Goal: Ask a question

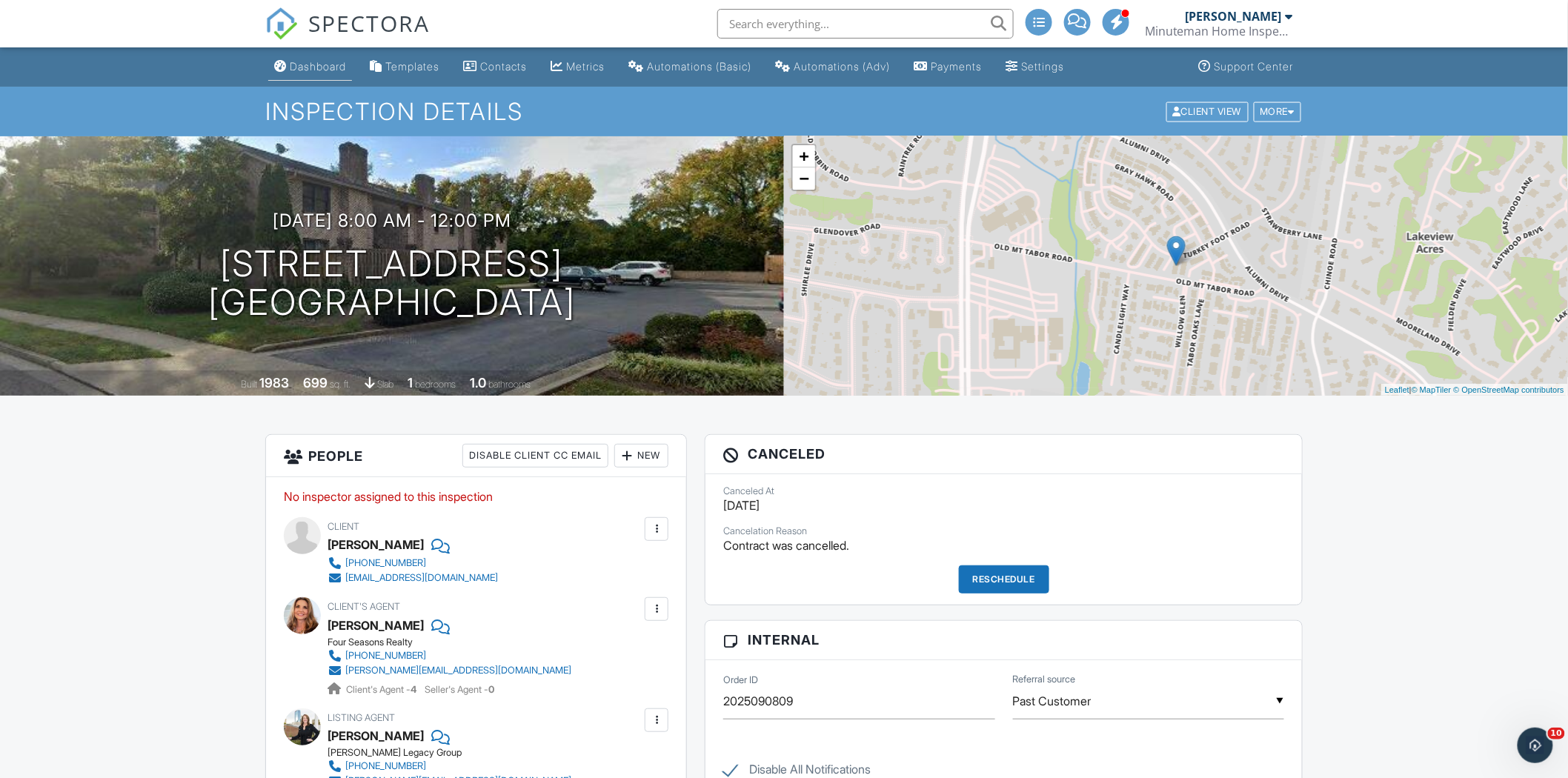
click at [314, 72] on div "Dashboard" at bounding box center [317, 66] width 56 height 12
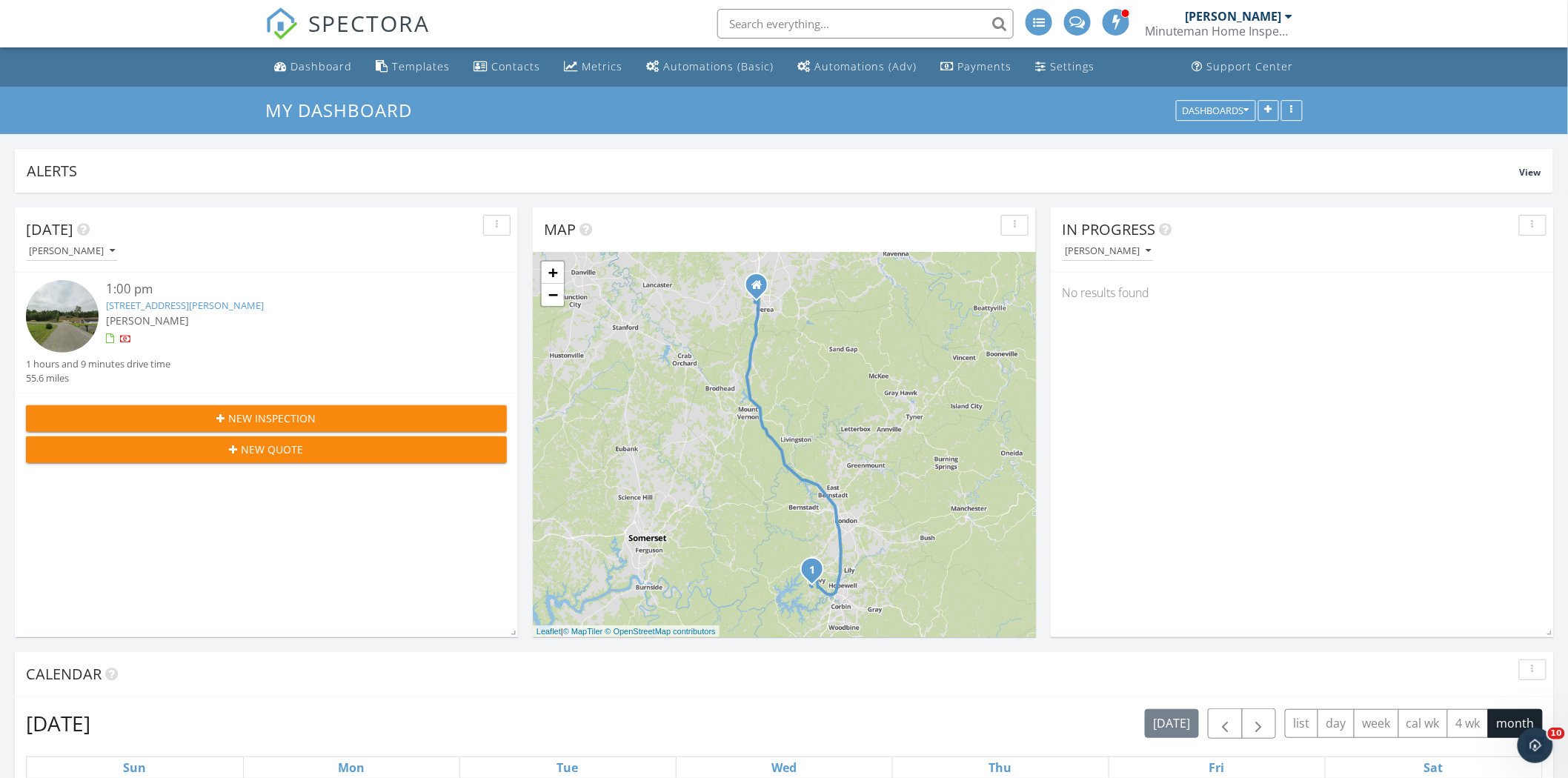
click at [171, 305] on link "321 Hollywood Dr, Corbin, KY 40701" at bounding box center [185, 305] width 158 height 13
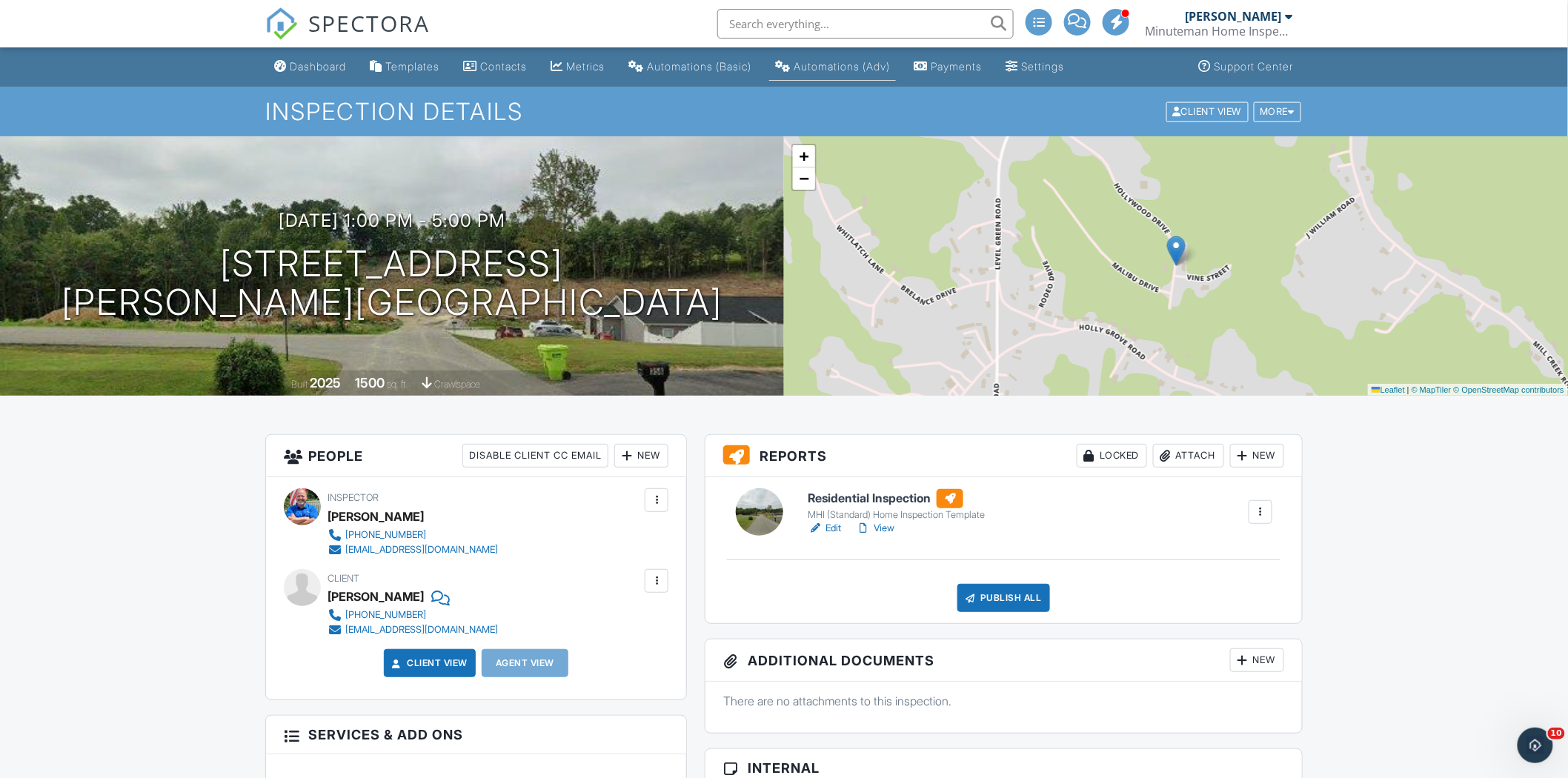
click at [825, 62] on div "Automations (Adv)" at bounding box center [841, 66] width 96 height 12
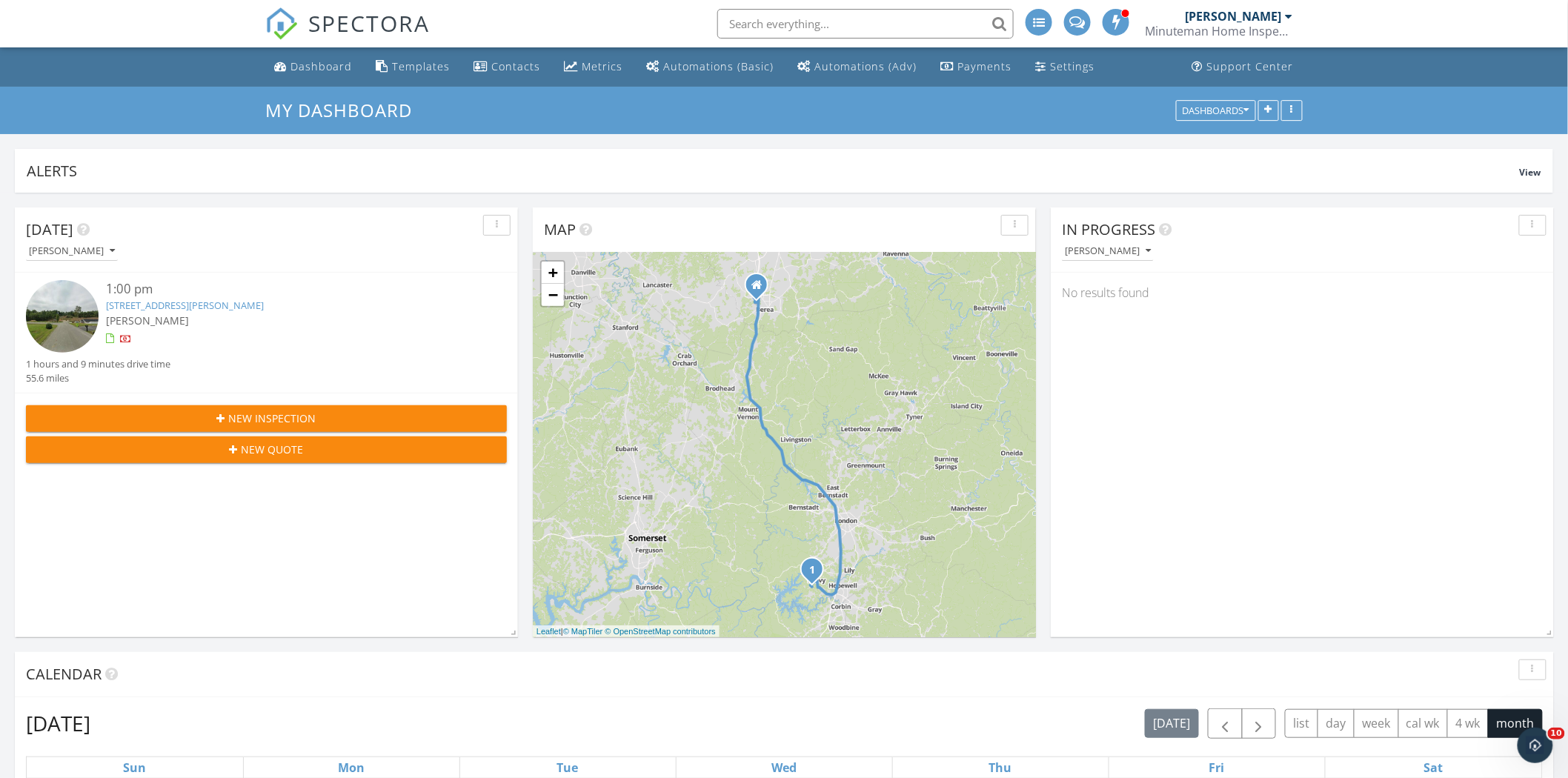
click at [170, 303] on link "321 Hollywood Dr, Corbin, KY 40701" at bounding box center [185, 305] width 158 height 13
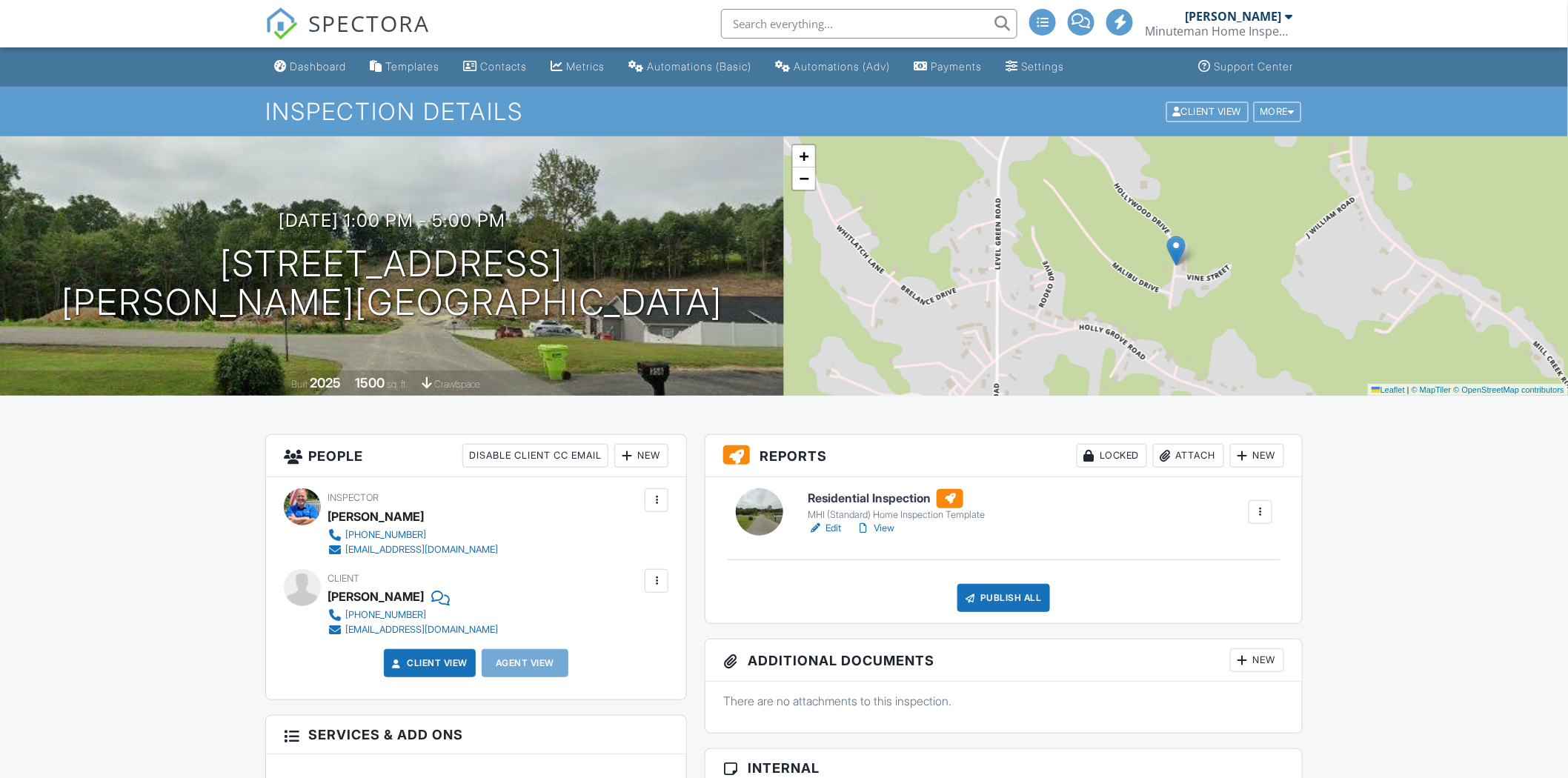
click at [574, 299] on div "[DATE] 1:00 pm - 5:00 pm [STREET_ADDRESS] [GEOGRAPHIC_DATA], KY 40701" at bounding box center [391, 266] width 784 height 112
click at [558, 300] on h1 "[STREET_ADDRESS] [GEOGRAPHIC_DATA], KY 40701" at bounding box center [392, 284] width 661 height 79
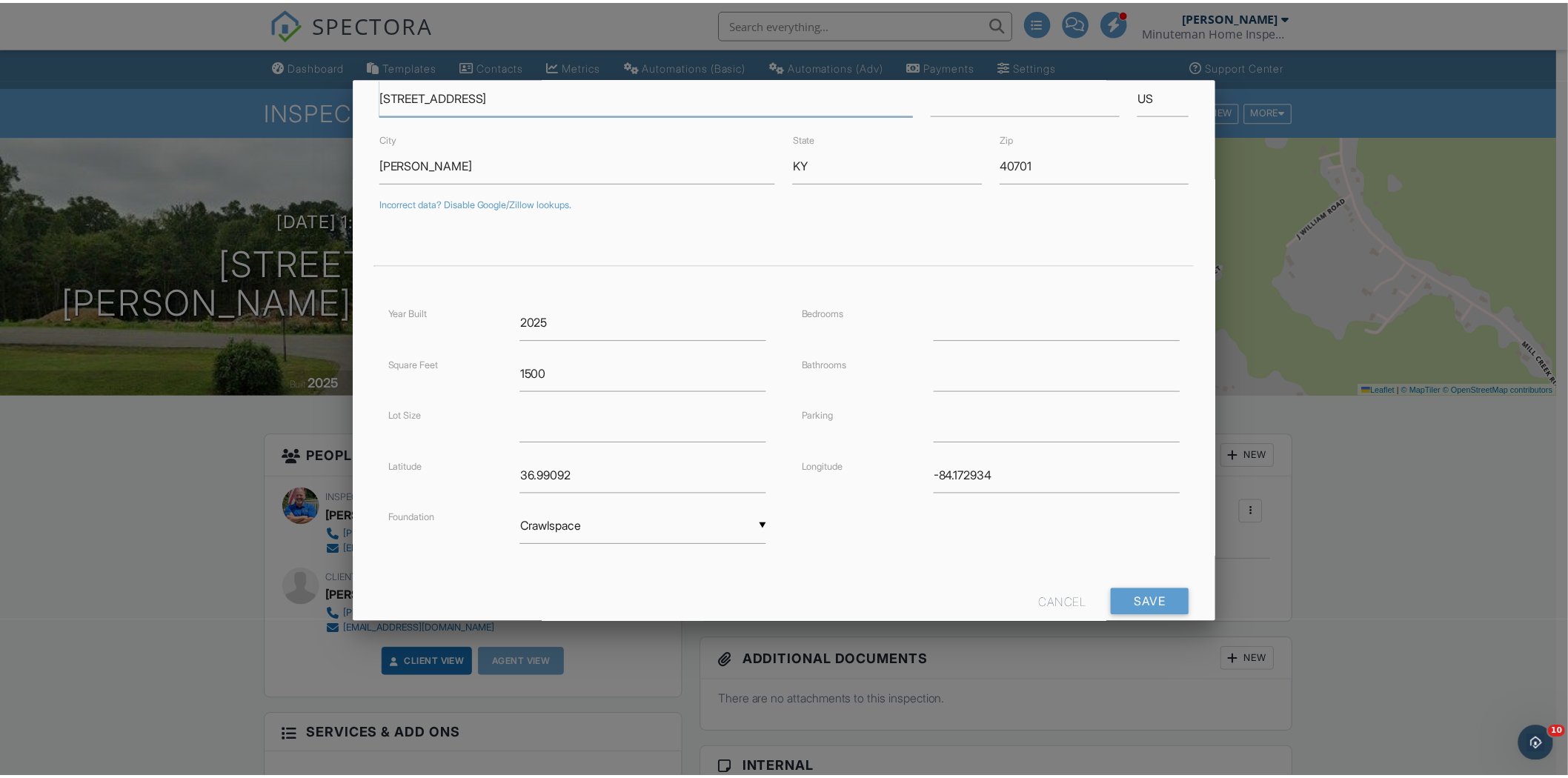
scroll to position [128, 0]
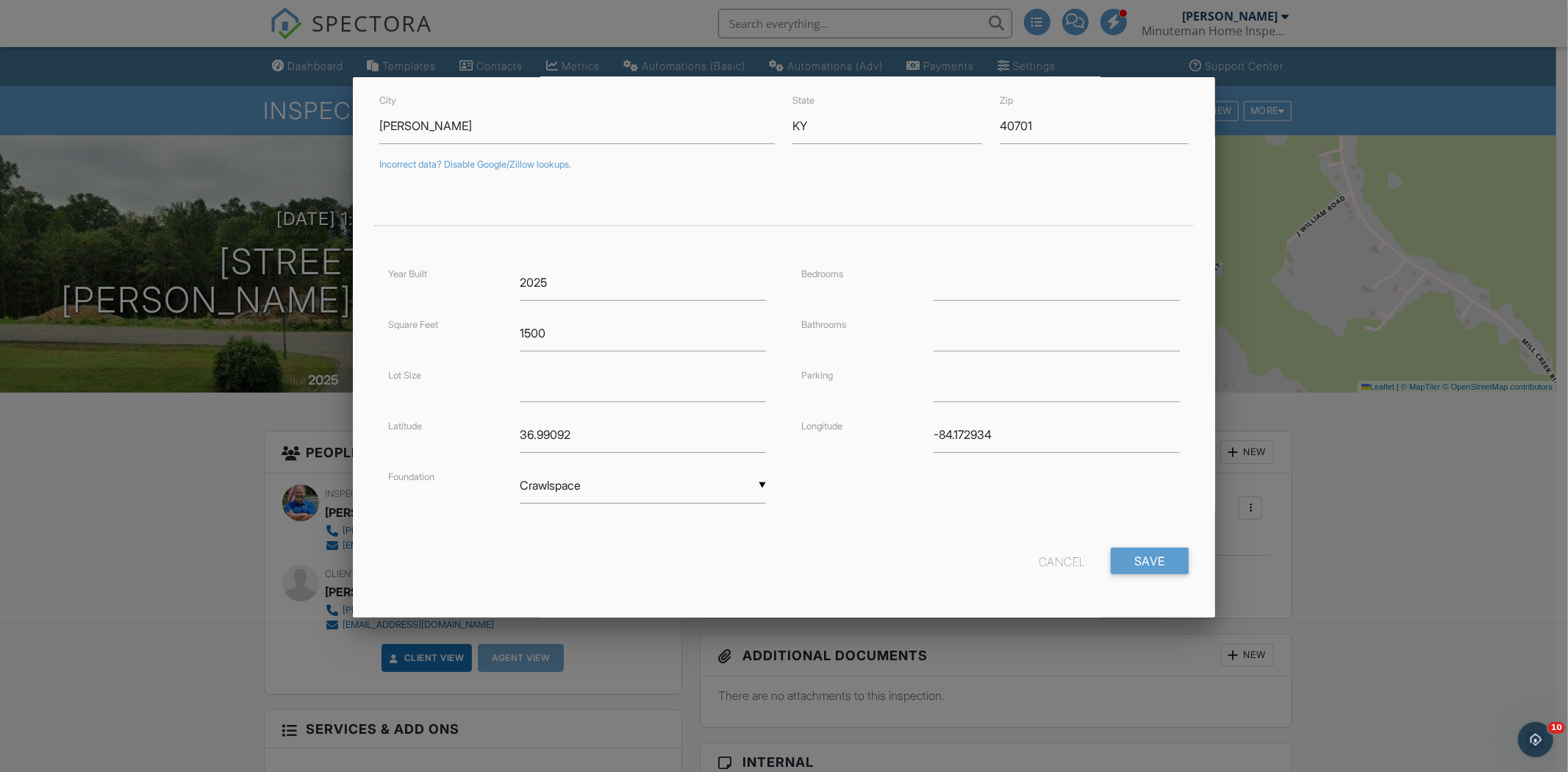
click at [1055, 563] on div "Cancel" at bounding box center [1062, 561] width 47 height 26
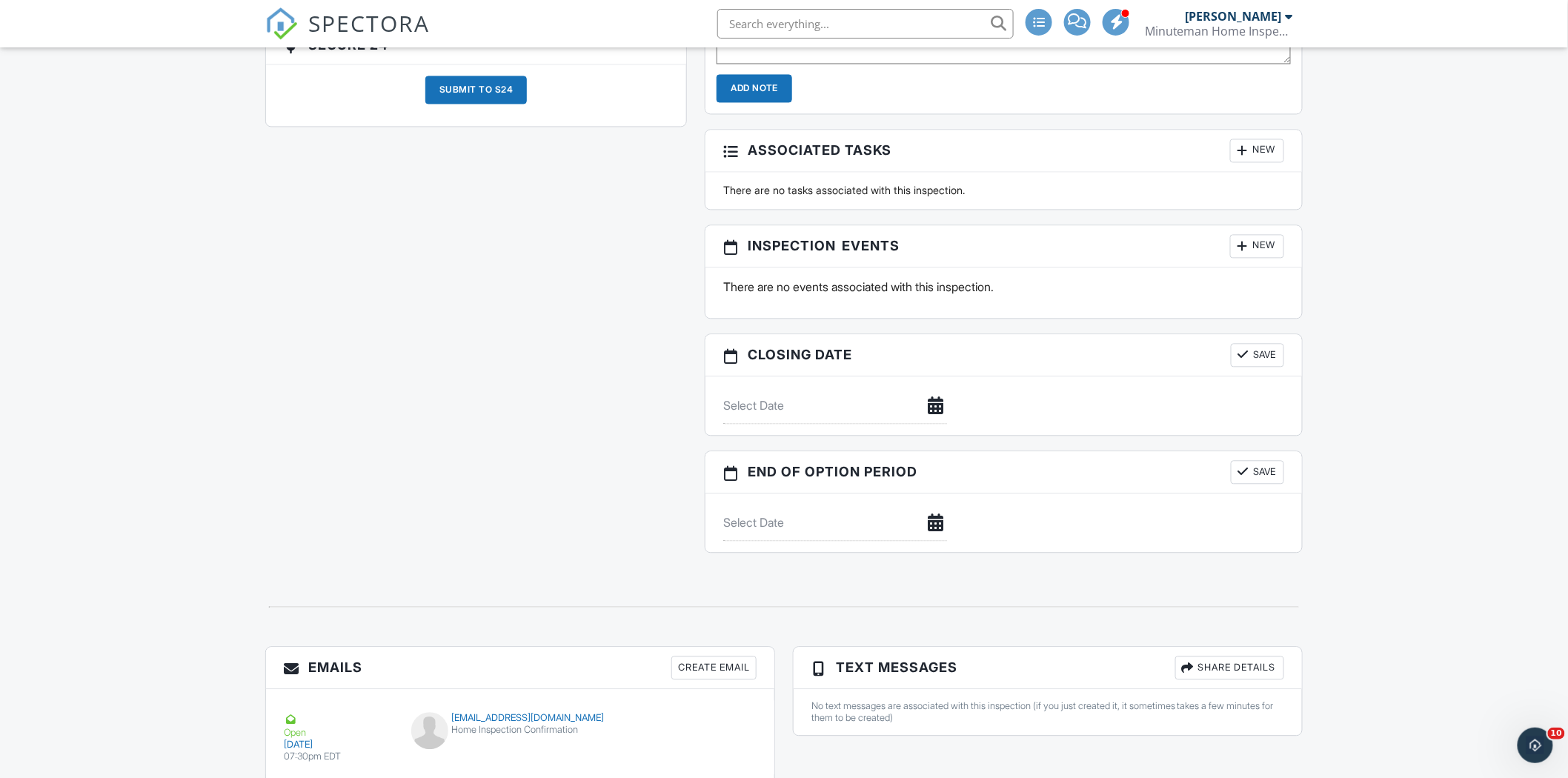
scroll to position [1214, 0]
click at [1256, 243] on div "New" at bounding box center [1257, 248] width 54 height 24
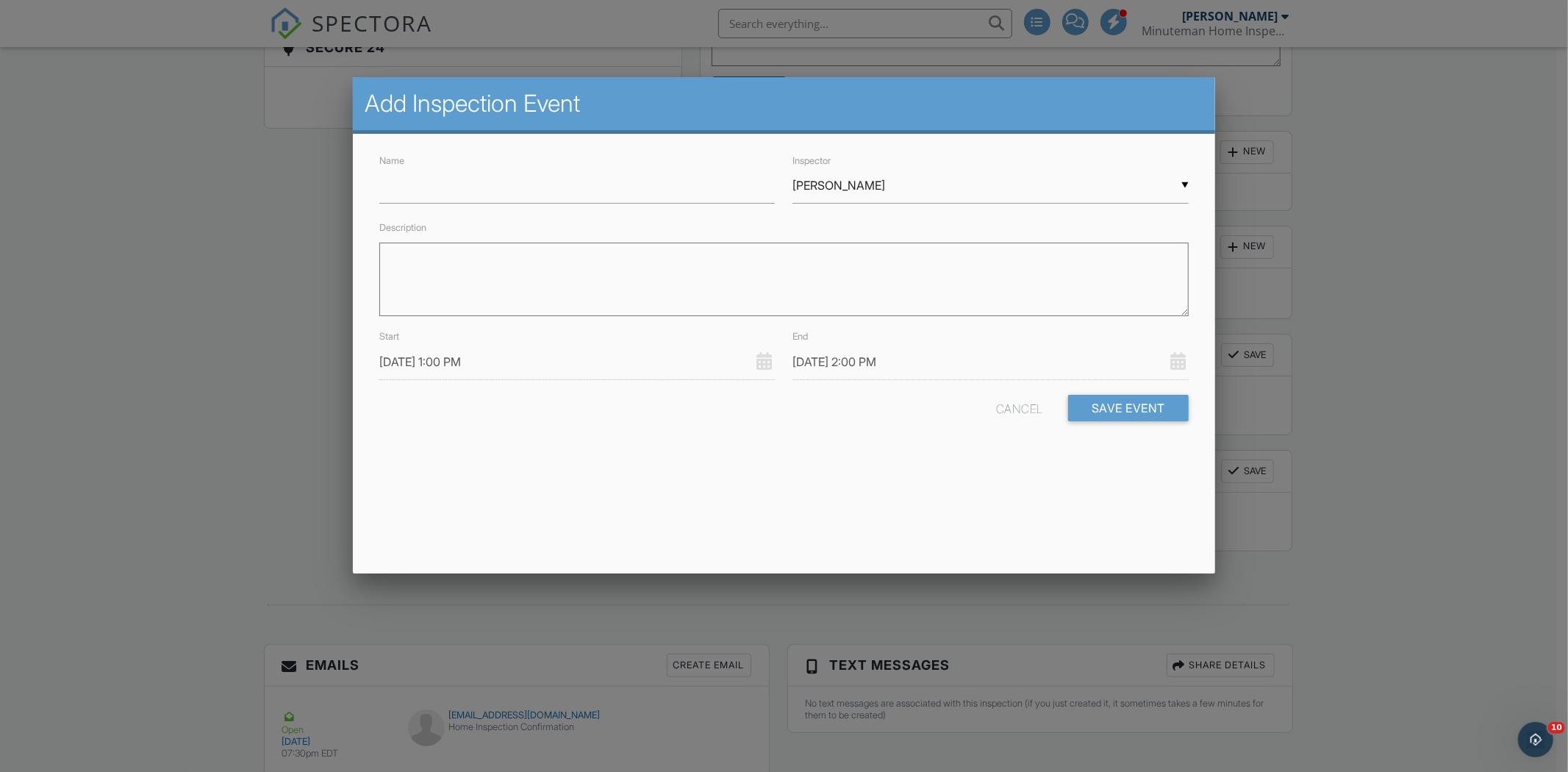
click at [1365, 205] on div at bounding box center [784, 409] width 1568 height 965
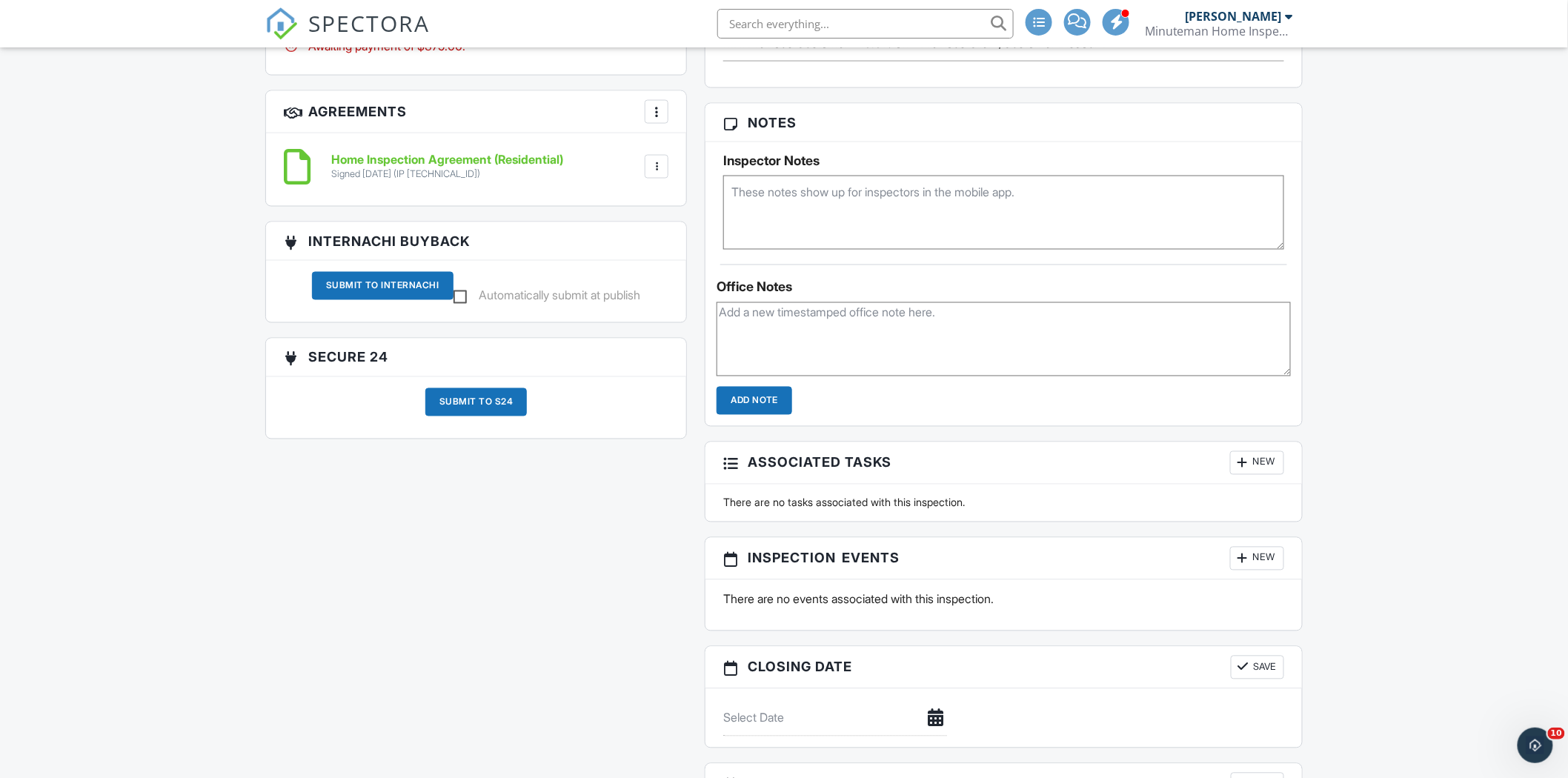
scroll to position [870, 0]
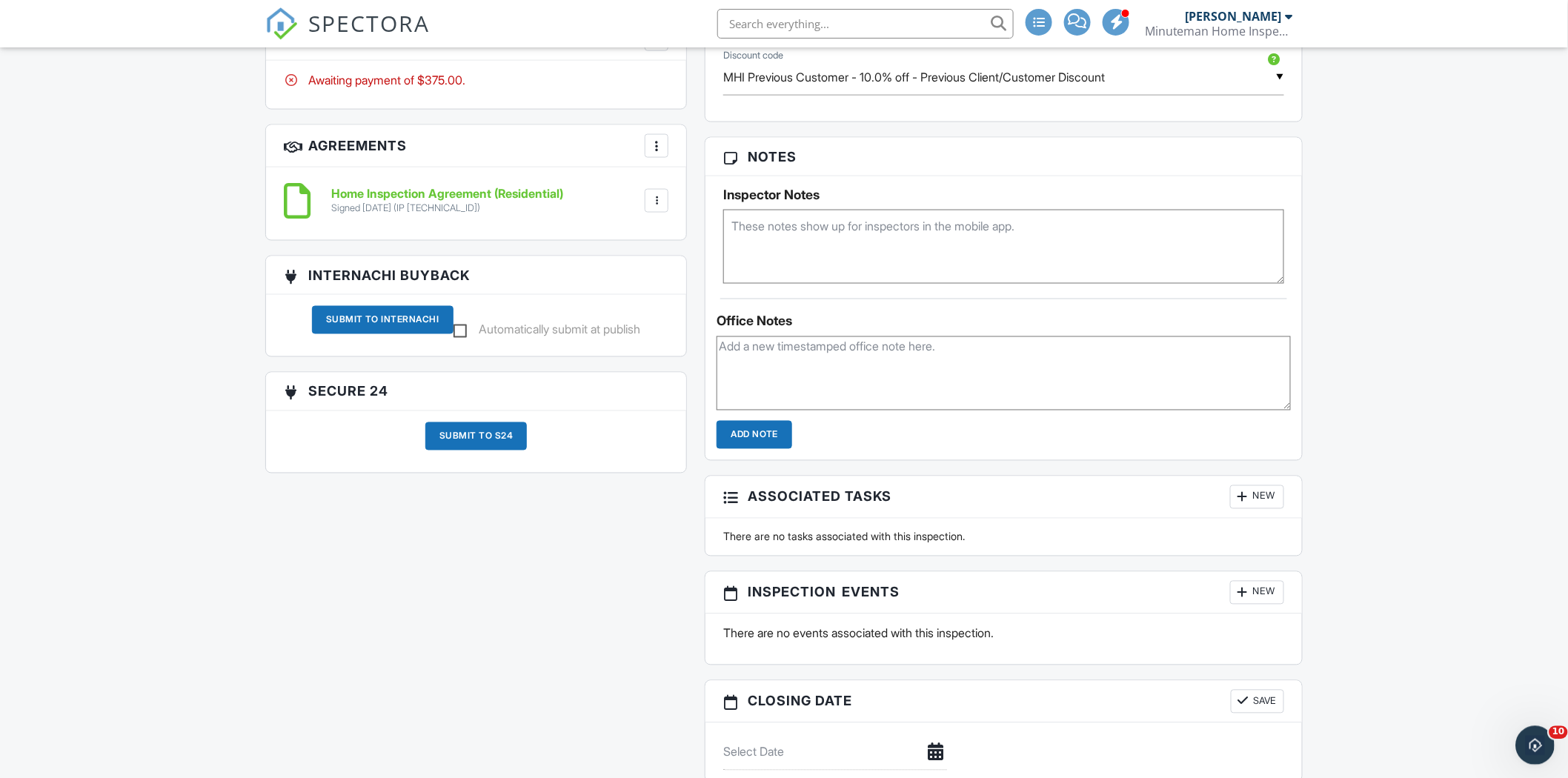
click at [1543, 739] on icon "Open Intercom Messenger" at bounding box center [1533, 743] width 25 height 25
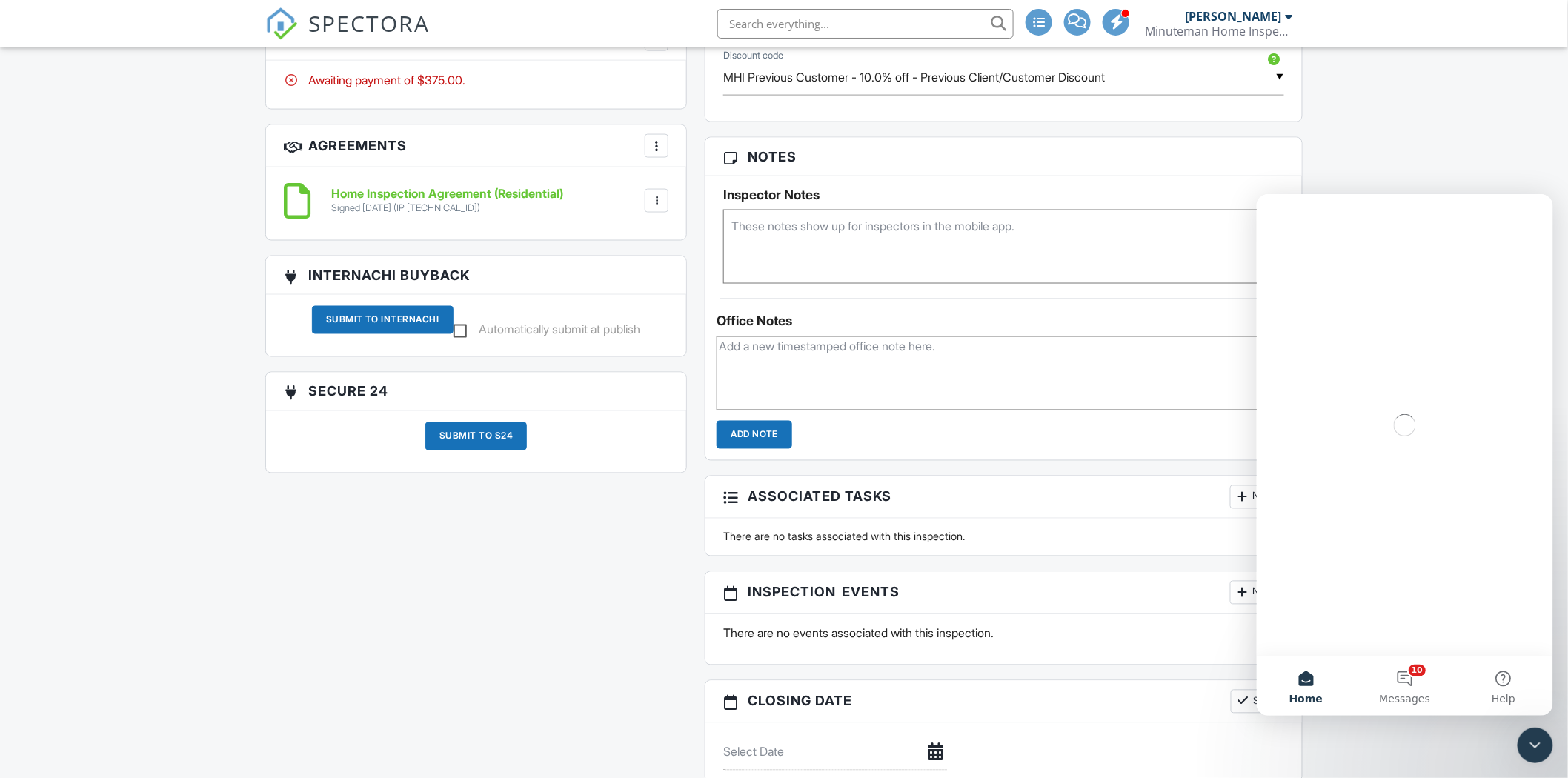
scroll to position [0, 0]
click at [1518, 683] on button "Help" at bounding box center [1503, 686] width 99 height 59
click at [1350, 252] on input "Search for help" at bounding box center [1404, 246] width 277 height 29
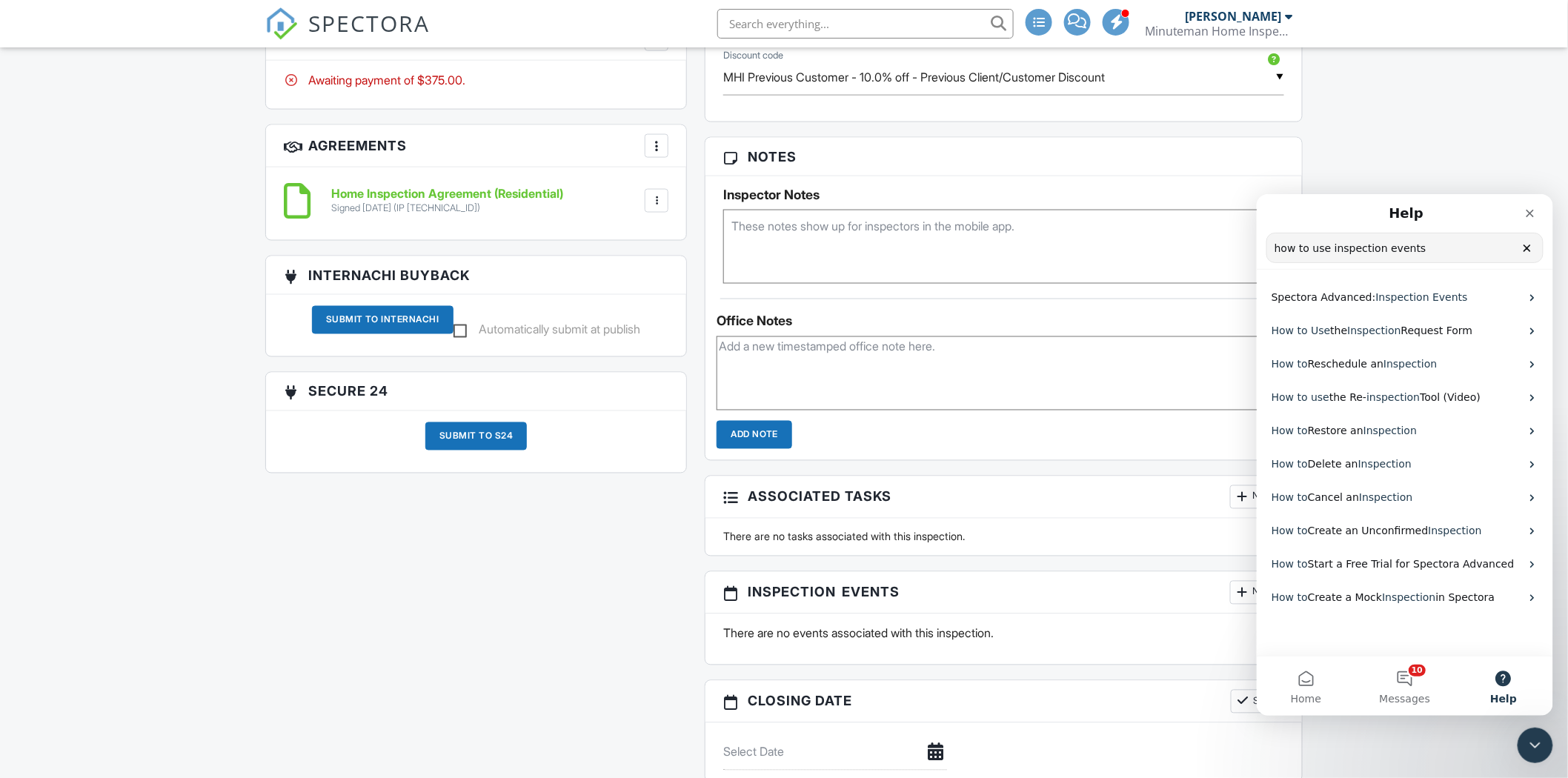
drag, startPoint x: 1325, startPoint y: 250, endPoint x: 1210, endPoint y: 249, distance: 115.0
click at [1256, 249] on html "Help how to use inspection events Search for help Spectora Advanced: Inspection…" at bounding box center [1404, 454] width 296 height 521
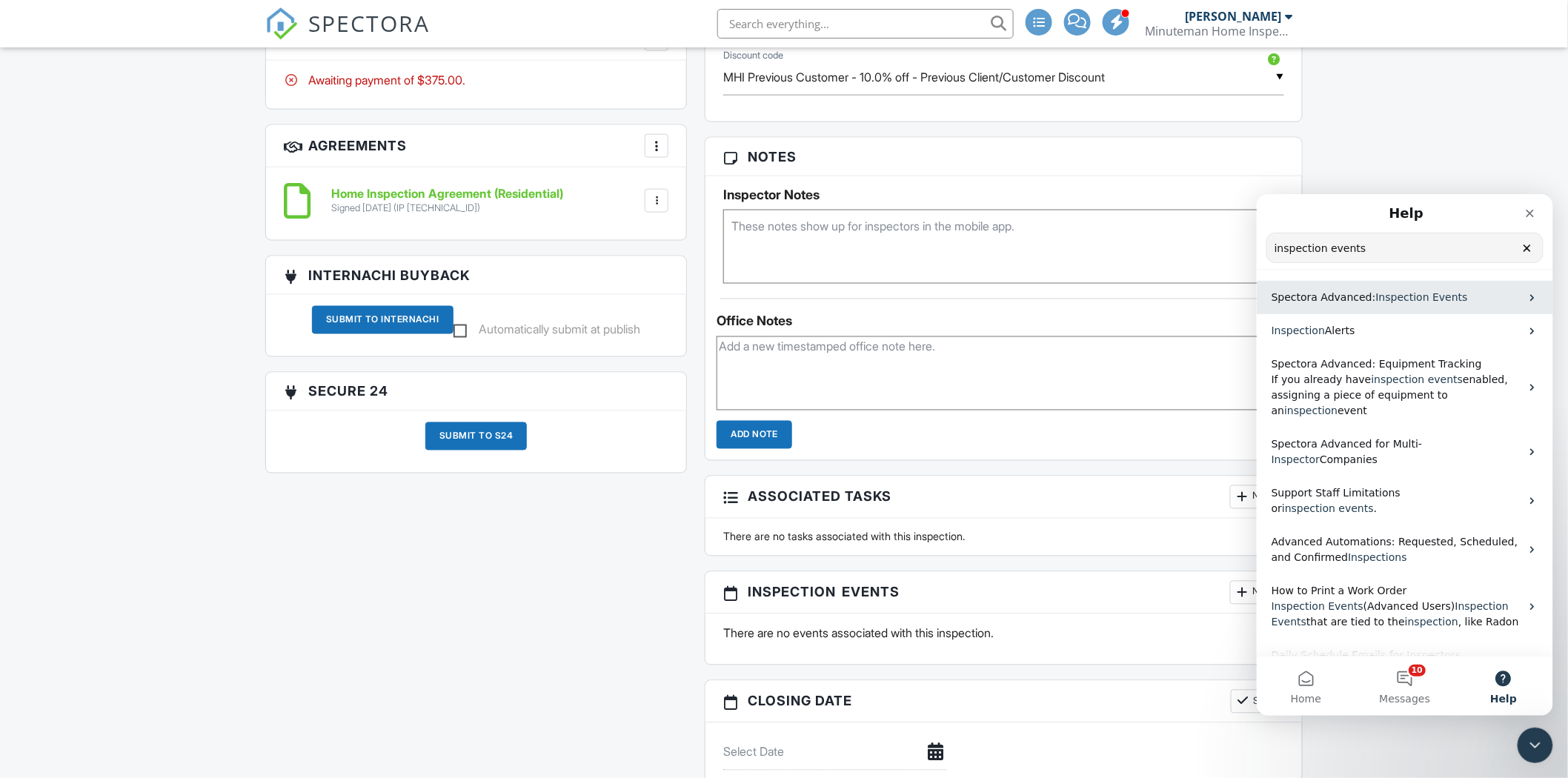
type input "inspection events"
click at [1351, 296] on span "Spectora Advanced:" at bounding box center [1323, 296] width 104 height 12
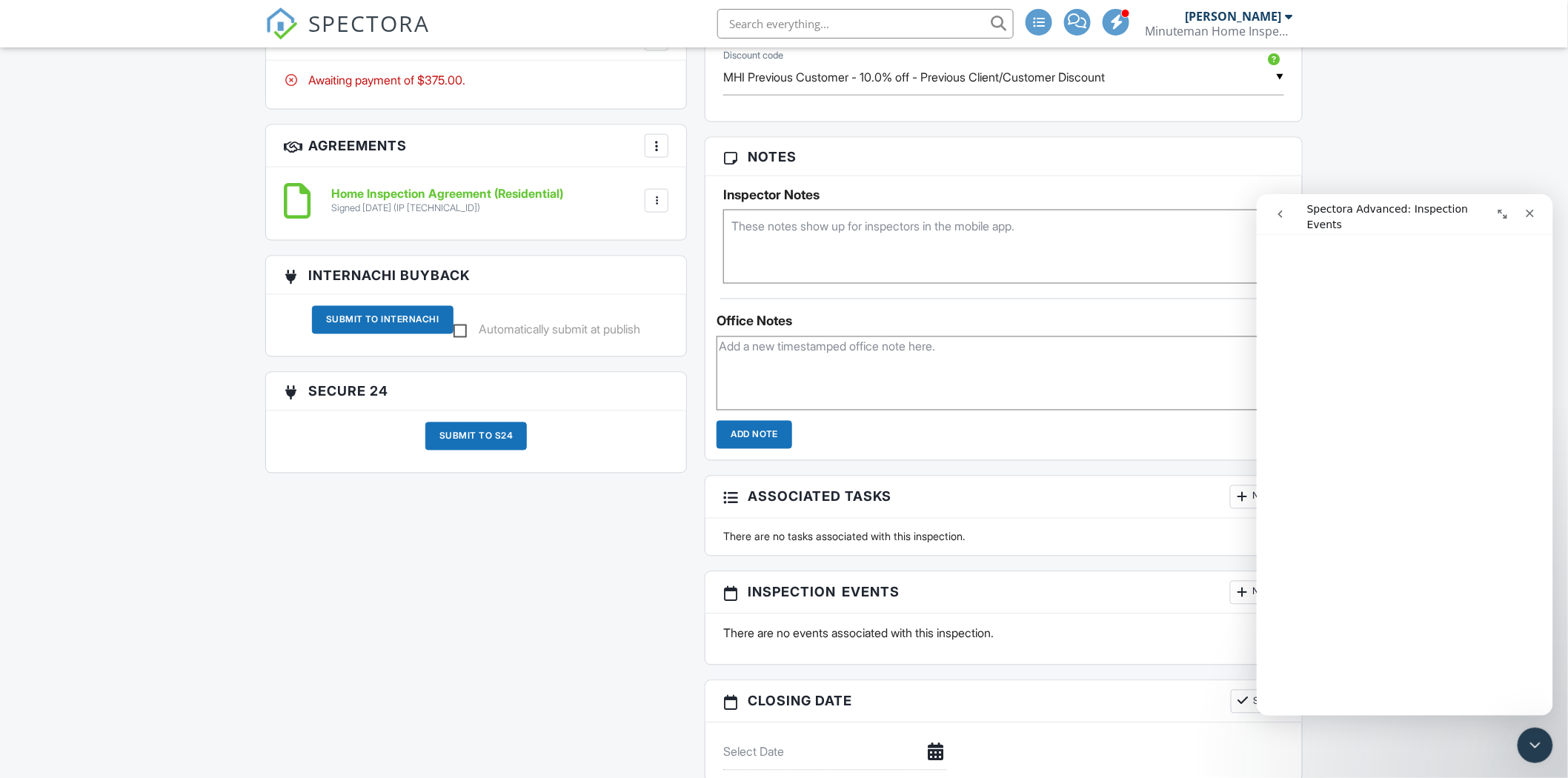
scroll to position [549, 0]
click at [1519, 215] on div "Close" at bounding box center [1529, 212] width 26 height 26
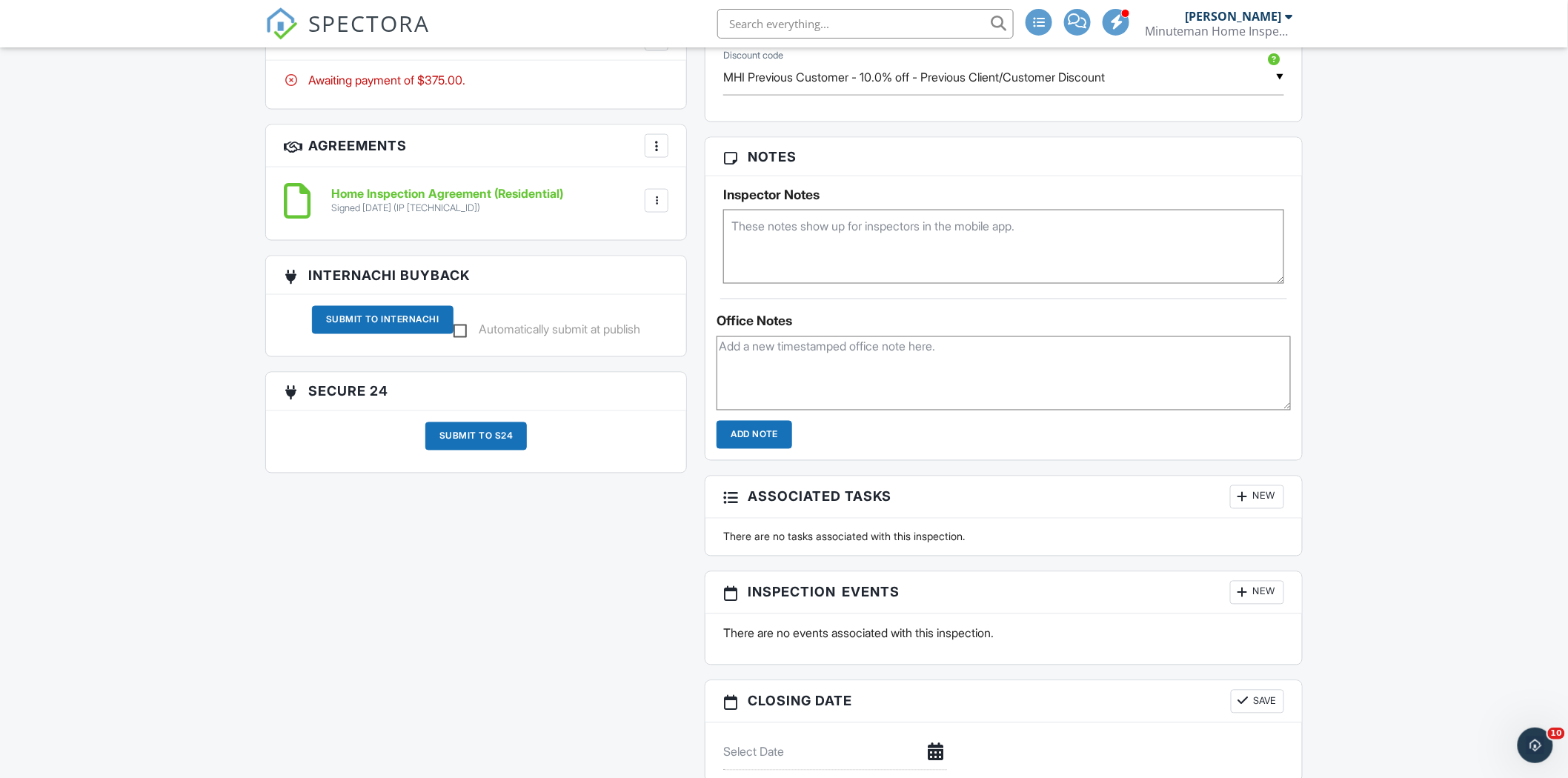
scroll to position [0, 0]
click at [391, 617] on div "All emails and texts are disabled for this inspection! All emails and texts hav…" at bounding box center [784, 239] width 1055 height 1350
click at [494, 701] on div "All emails and texts are disabled for this inspection! All emails and texts hav…" at bounding box center [784, 239] width 1055 height 1350
